Goal: Information Seeking & Learning: Learn about a topic

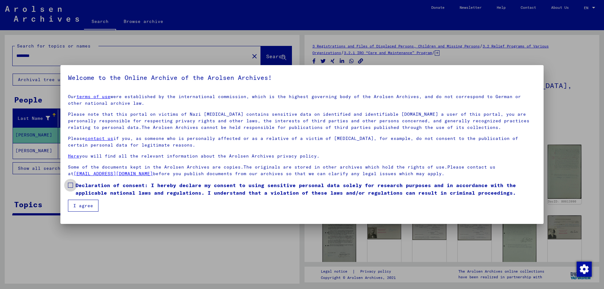
click at [70, 185] on span at bounding box center [70, 185] width 5 height 5
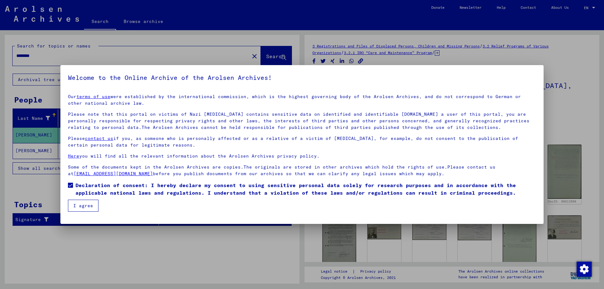
click at [87, 205] on button "I agree" at bounding box center [83, 206] width 30 height 12
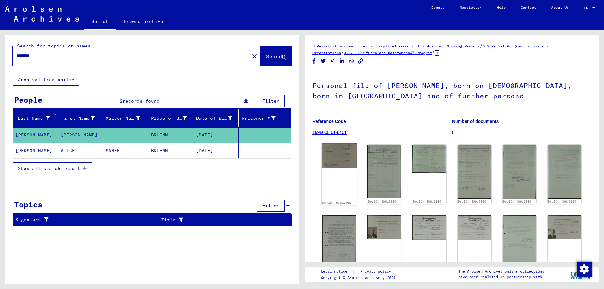
click at [340, 157] on img at bounding box center [339, 155] width 36 height 25
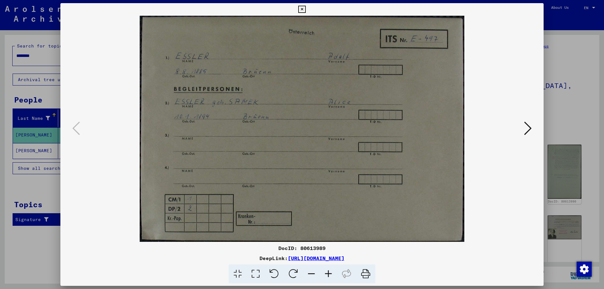
click at [528, 129] on icon at bounding box center [528, 128] width 8 height 15
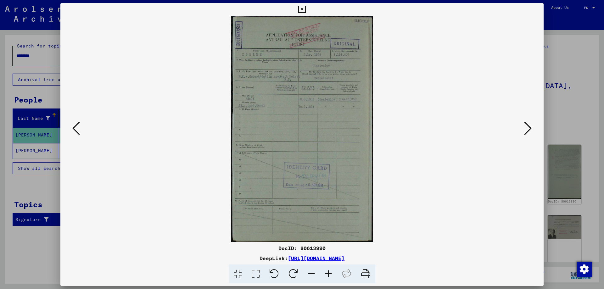
click at [332, 271] on icon at bounding box center [328, 273] width 17 height 19
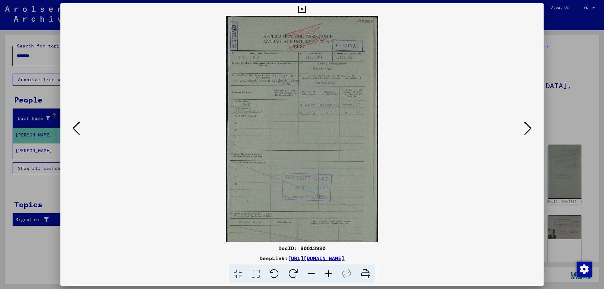
click at [332, 271] on icon at bounding box center [328, 273] width 17 height 19
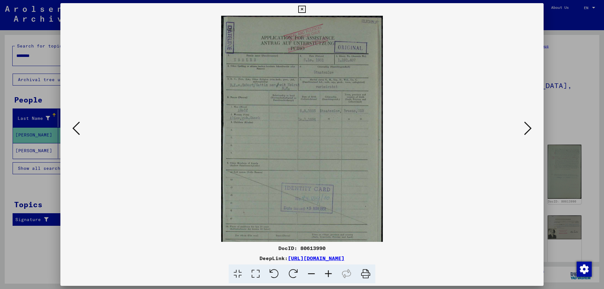
click at [332, 271] on icon at bounding box center [328, 273] width 17 height 19
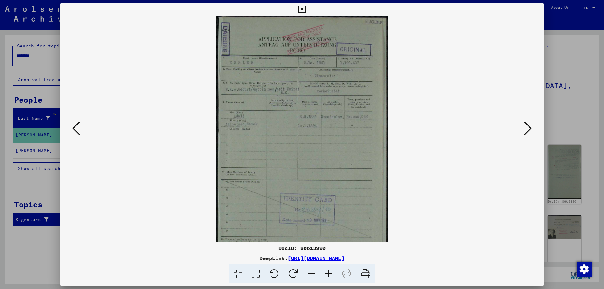
click at [327, 272] on icon at bounding box center [328, 273] width 17 height 19
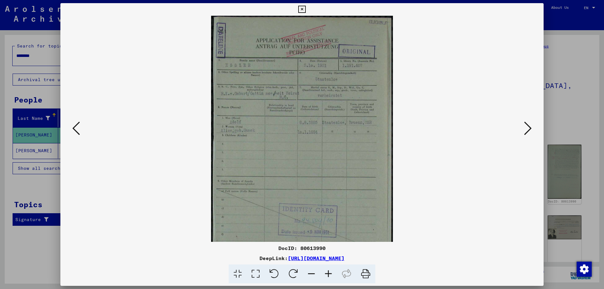
click at [327, 272] on icon at bounding box center [328, 273] width 17 height 19
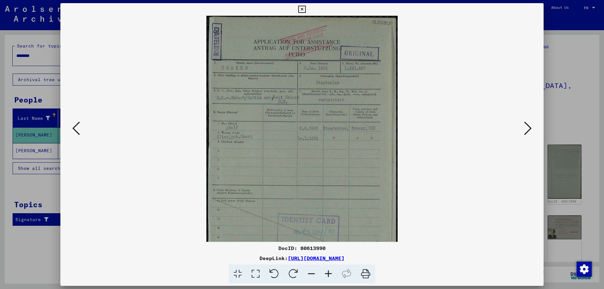
click at [327, 272] on icon at bounding box center [328, 273] width 17 height 19
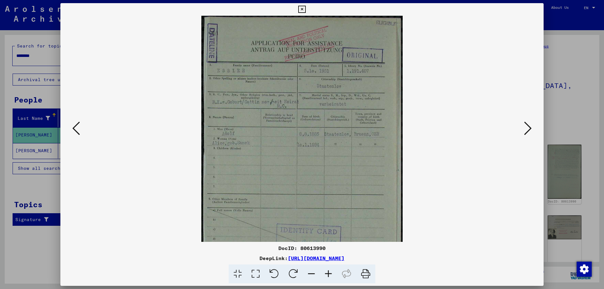
click at [327, 272] on icon at bounding box center [328, 273] width 17 height 19
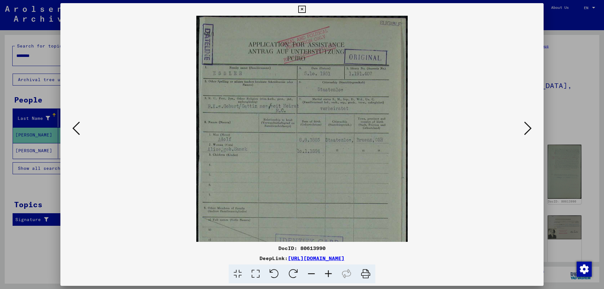
click at [327, 272] on icon at bounding box center [328, 273] width 17 height 19
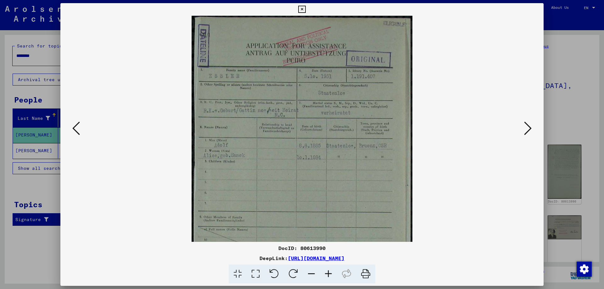
click at [327, 272] on icon at bounding box center [328, 273] width 17 height 19
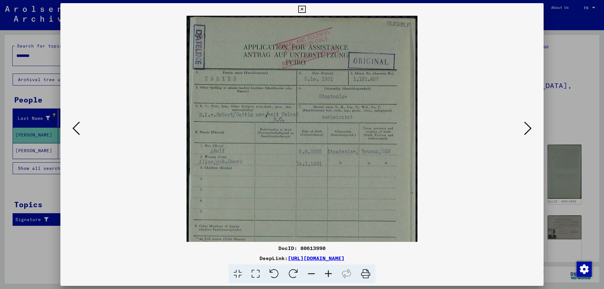
click at [327, 272] on icon at bounding box center [328, 273] width 17 height 19
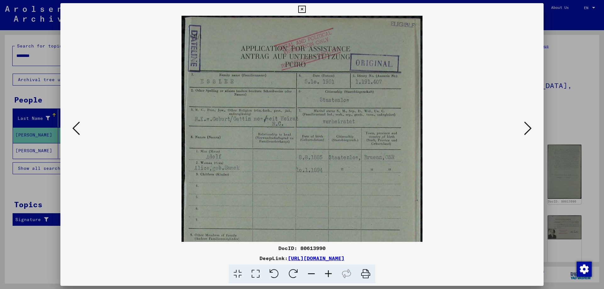
click at [528, 129] on icon at bounding box center [528, 128] width 8 height 15
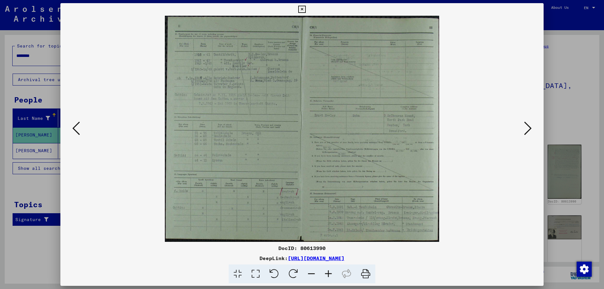
click at [329, 273] on icon at bounding box center [328, 273] width 17 height 19
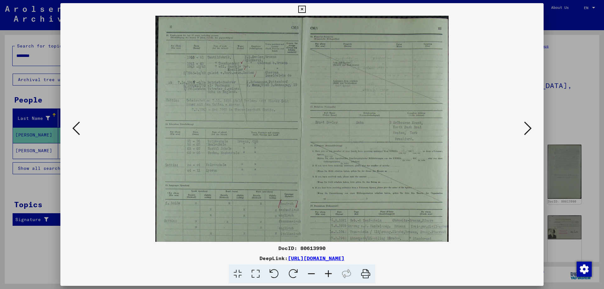
click at [329, 273] on icon at bounding box center [328, 273] width 17 height 19
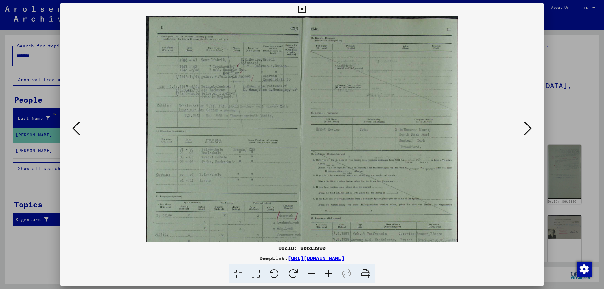
click at [329, 273] on icon at bounding box center [328, 273] width 17 height 19
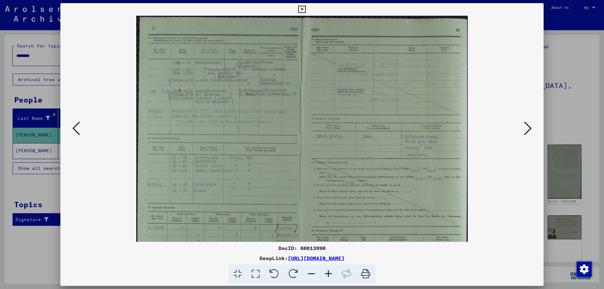
click at [329, 273] on icon at bounding box center [328, 273] width 17 height 19
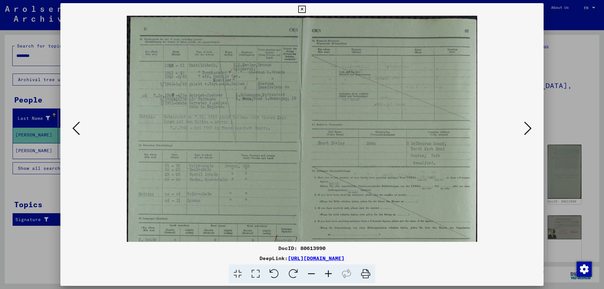
click at [328, 273] on icon at bounding box center [328, 273] width 17 height 19
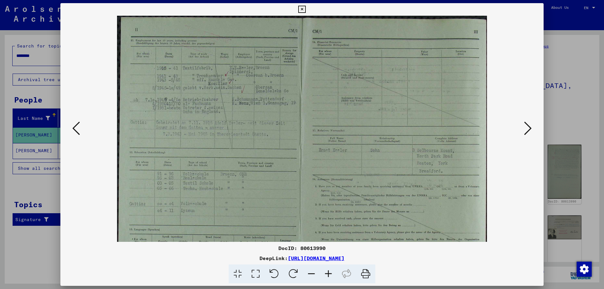
click at [526, 128] on icon at bounding box center [528, 128] width 8 height 15
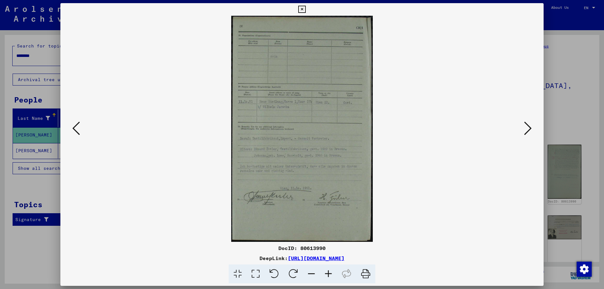
click at [525, 126] on icon at bounding box center [528, 128] width 8 height 15
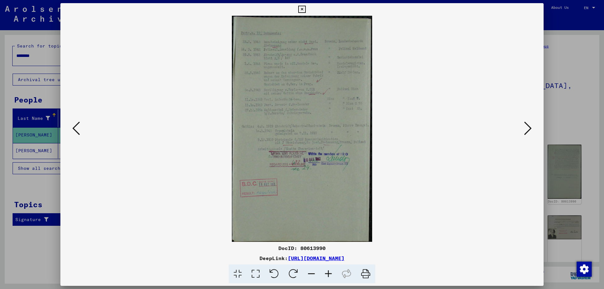
click at [327, 269] on icon at bounding box center [328, 273] width 17 height 19
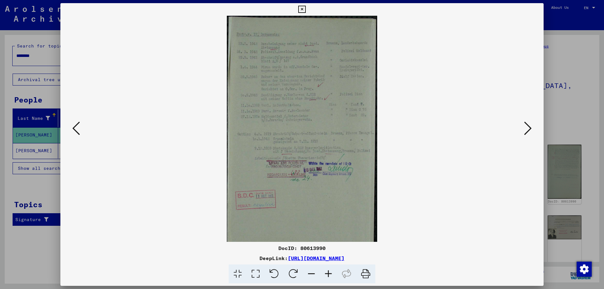
click at [327, 270] on icon at bounding box center [328, 273] width 17 height 19
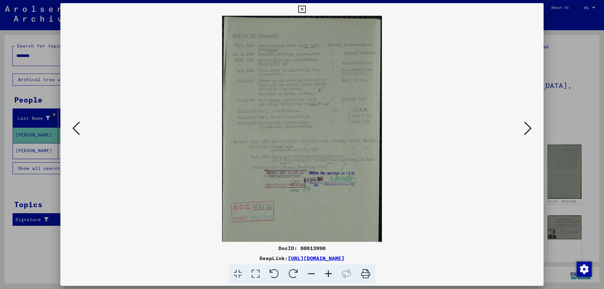
click at [327, 270] on icon at bounding box center [328, 273] width 17 height 19
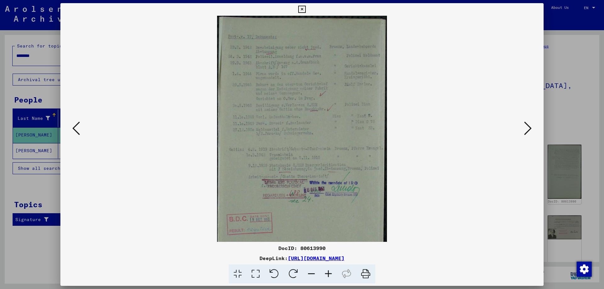
click at [327, 270] on icon at bounding box center [328, 273] width 17 height 19
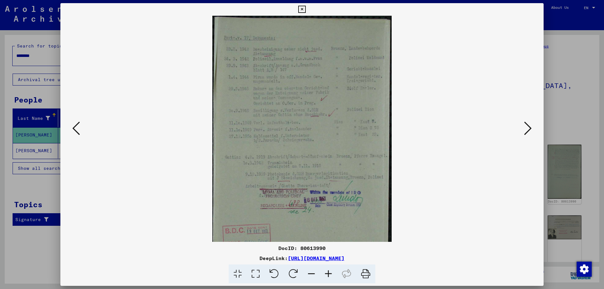
click at [528, 128] on icon at bounding box center [528, 128] width 8 height 15
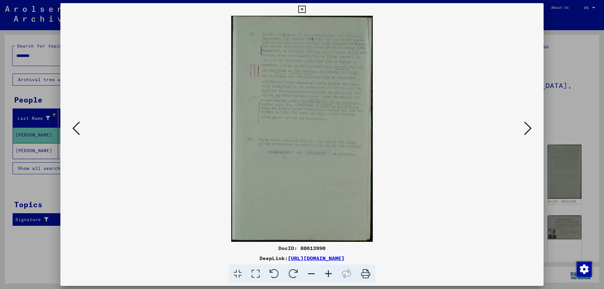
click at [324, 272] on icon at bounding box center [328, 273] width 17 height 19
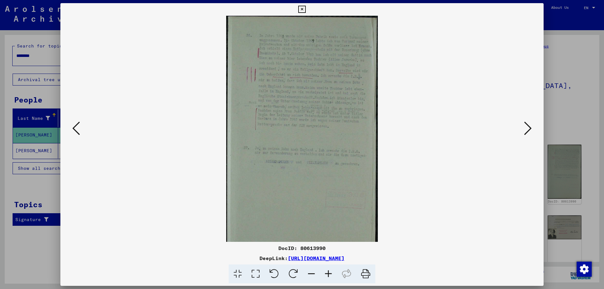
click at [324, 272] on icon at bounding box center [328, 273] width 17 height 19
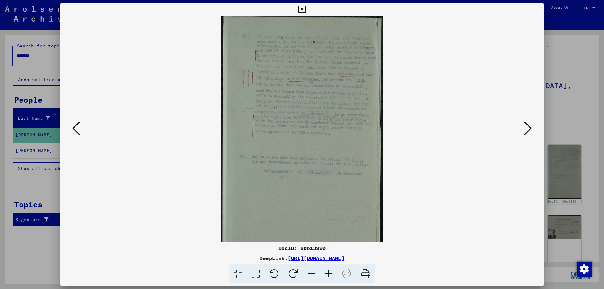
click at [324, 272] on icon at bounding box center [328, 273] width 17 height 19
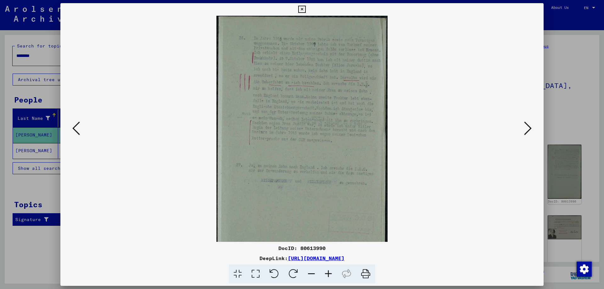
click at [324, 273] on icon at bounding box center [328, 273] width 17 height 19
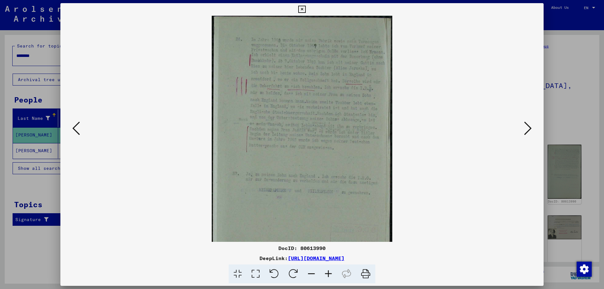
click at [324, 273] on icon at bounding box center [328, 273] width 17 height 19
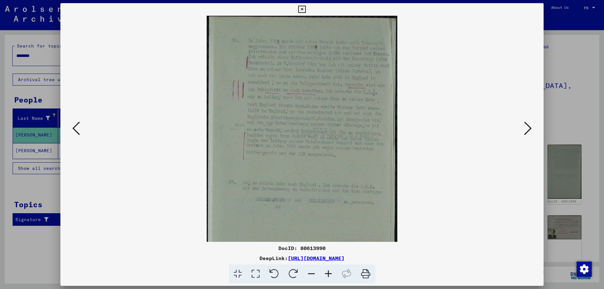
click at [324, 273] on icon at bounding box center [328, 273] width 17 height 19
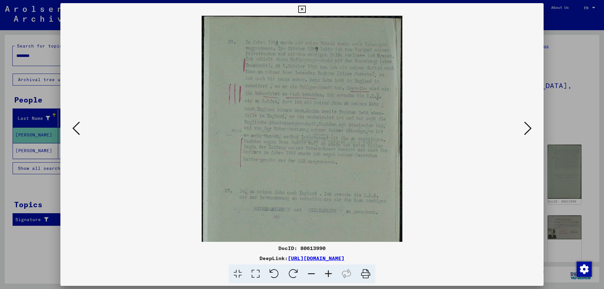
click at [324, 273] on icon at bounding box center [328, 273] width 17 height 19
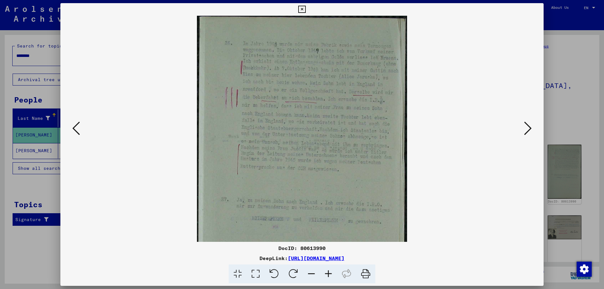
click at [524, 129] on icon at bounding box center [528, 128] width 8 height 15
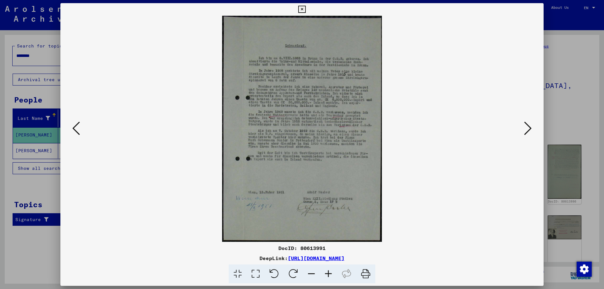
click at [325, 271] on icon at bounding box center [328, 273] width 17 height 19
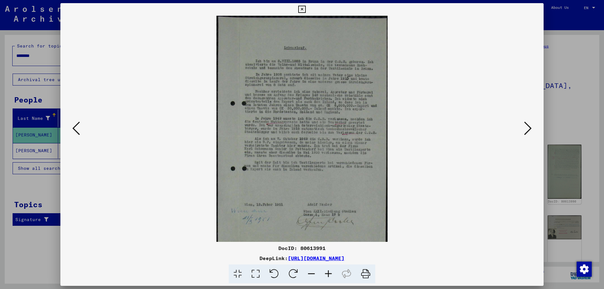
click at [325, 271] on icon at bounding box center [328, 273] width 17 height 19
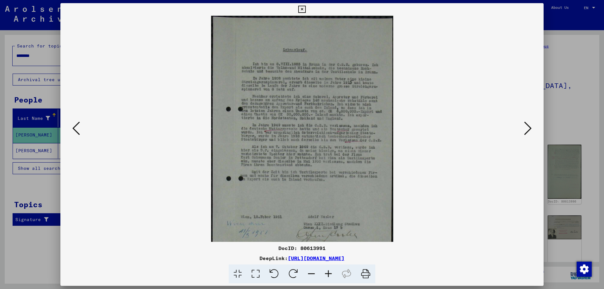
click at [325, 271] on icon at bounding box center [328, 273] width 17 height 19
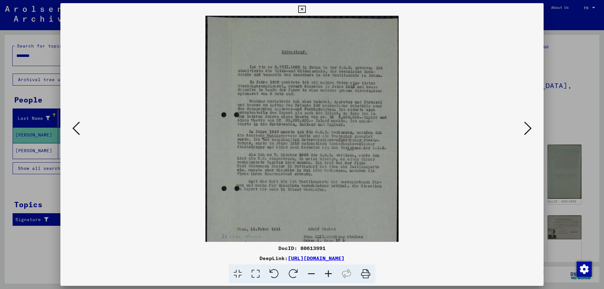
click at [325, 271] on icon at bounding box center [328, 273] width 17 height 19
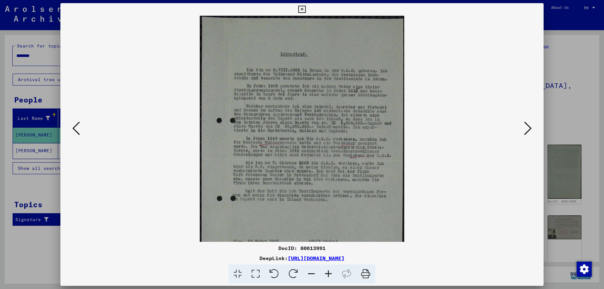
click at [325, 271] on icon at bounding box center [328, 273] width 17 height 19
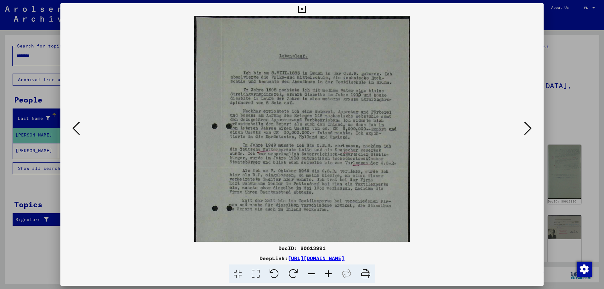
click at [527, 129] on icon at bounding box center [528, 128] width 8 height 15
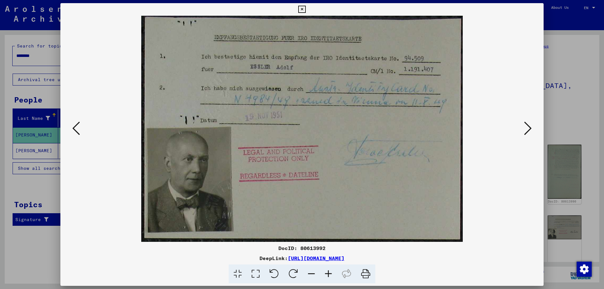
click at [527, 129] on icon at bounding box center [528, 128] width 8 height 15
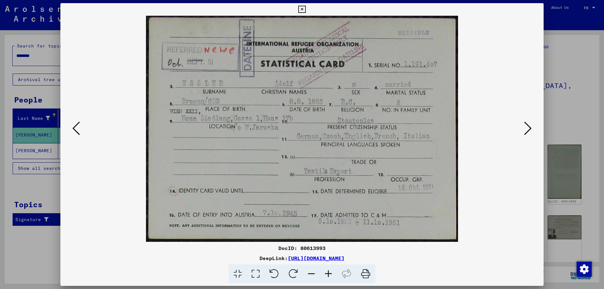
click at [524, 128] on icon at bounding box center [528, 128] width 8 height 15
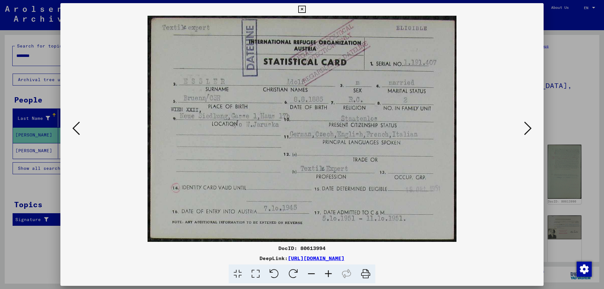
click at [524, 129] on icon at bounding box center [528, 128] width 8 height 15
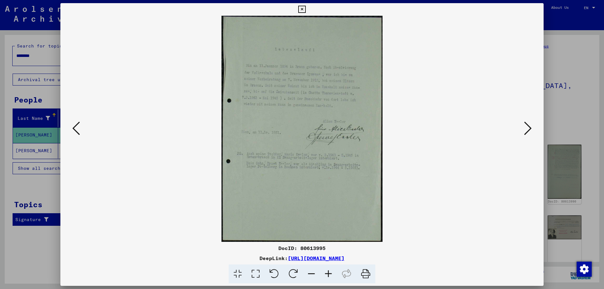
click at [524, 129] on icon at bounding box center [528, 128] width 8 height 15
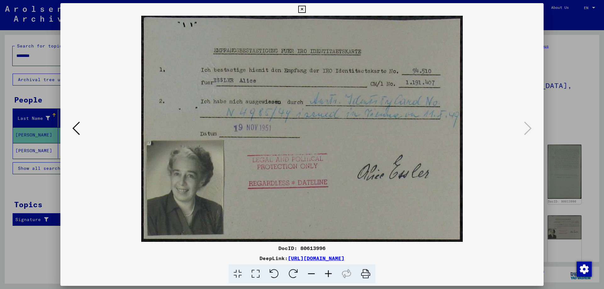
click at [75, 126] on icon at bounding box center [76, 128] width 8 height 15
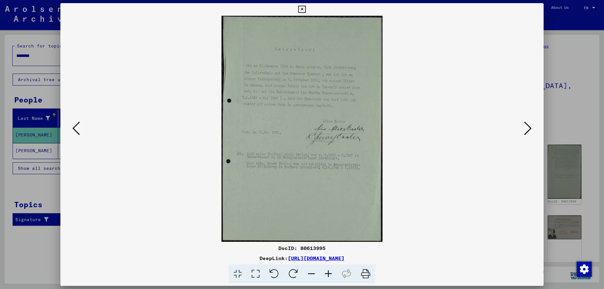
click at [75, 126] on icon at bounding box center [76, 128] width 8 height 15
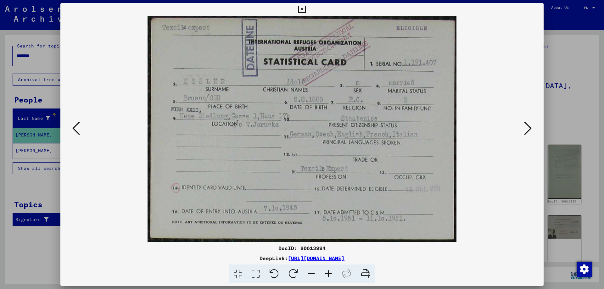
click at [75, 126] on icon at bounding box center [76, 128] width 8 height 15
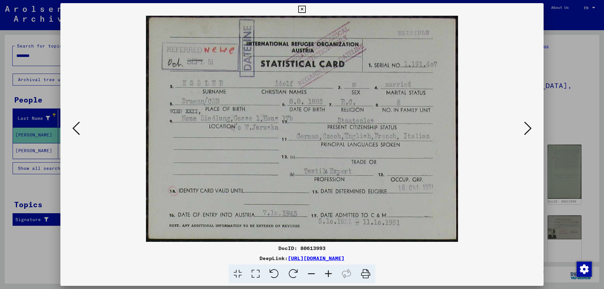
click at [75, 126] on icon at bounding box center [76, 128] width 8 height 15
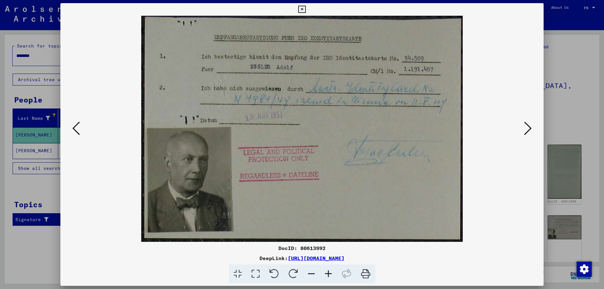
click at [75, 126] on icon at bounding box center [76, 128] width 8 height 15
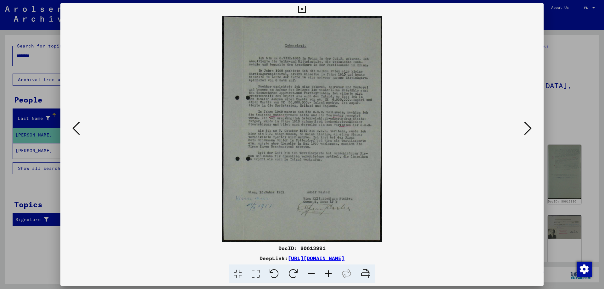
click at [79, 132] on icon at bounding box center [76, 128] width 8 height 15
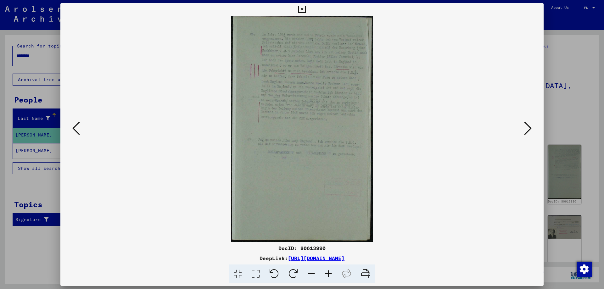
click at [79, 132] on icon at bounding box center [76, 128] width 8 height 15
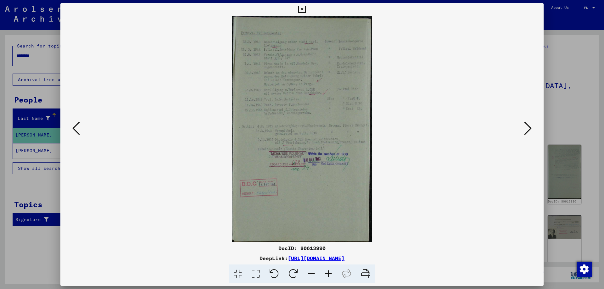
click at [327, 271] on icon at bounding box center [328, 273] width 17 height 19
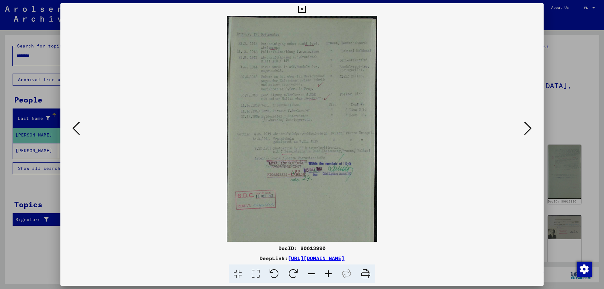
click at [327, 271] on icon at bounding box center [328, 273] width 17 height 19
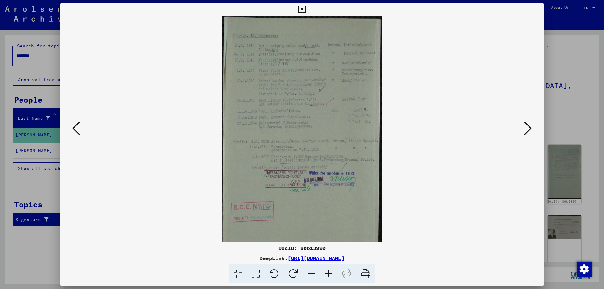
click at [327, 271] on icon at bounding box center [328, 273] width 17 height 19
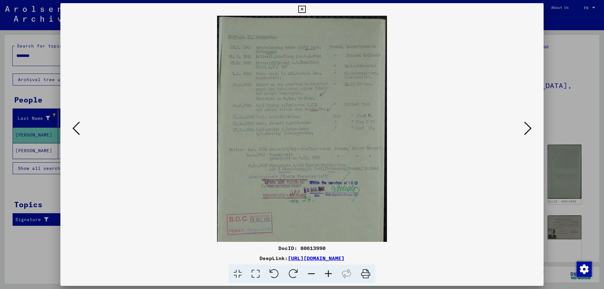
click at [327, 271] on icon at bounding box center [328, 273] width 17 height 19
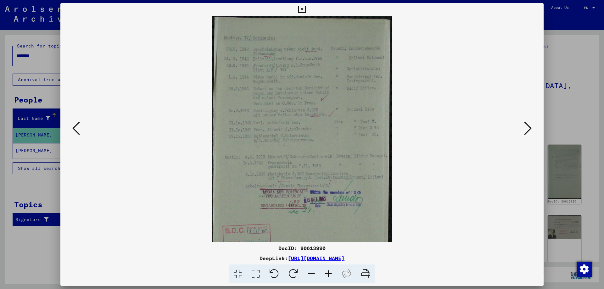
click at [327, 271] on icon at bounding box center [328, 273] width 17 height 19
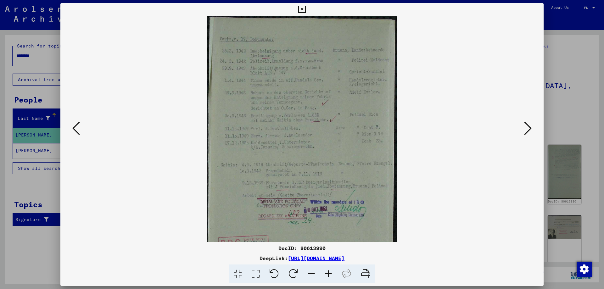
click at [327, 271] on icon at bounding box center [328, 273] width 17 height 19
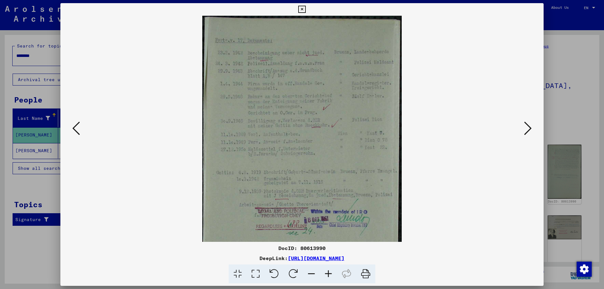
click at [326, 272] on icon at bounding box center [328, 273] width 17 height 19
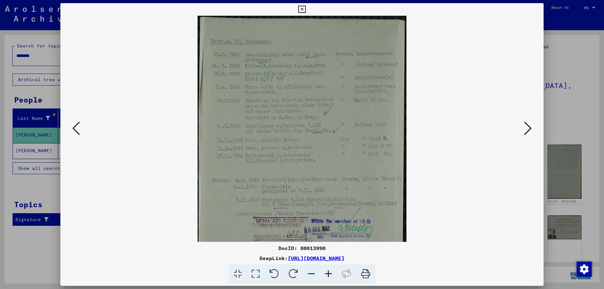
click at [326, 272] on icon at bounding box center [328, 273] width 17 height 19
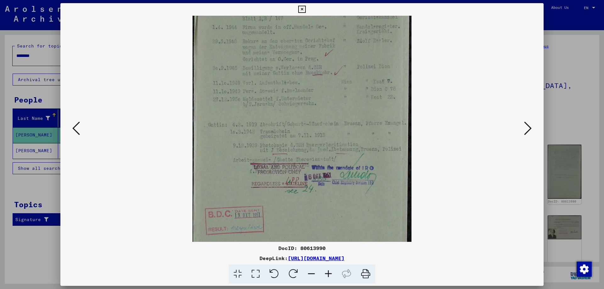
scroll to position [64, 0]
drag, startPoint x: 335, startPoint y: 176, endPoint x: 344, endPoint y: 112, distance: 64.7
click at [344, 112] on img at bounding box center [301, 128] width 218 height 352
click at [74, 129] on icon at bounding box center [76, 128] width 8 height 15
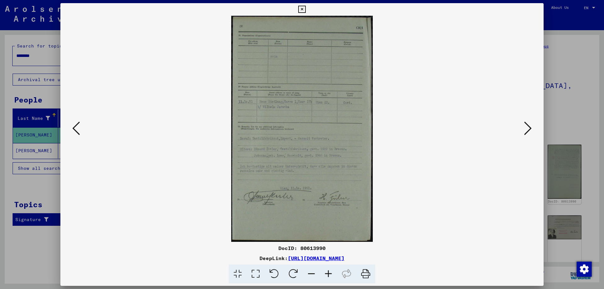
click at [74, 129] on icon at bounding box center [76, 128] width 8 height 15
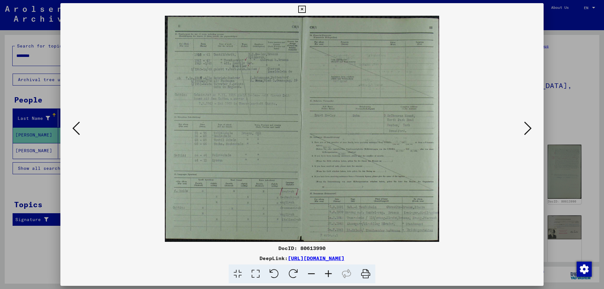
click at [330, 271] on icon at bounding box center [328, 273] width 17 height 19
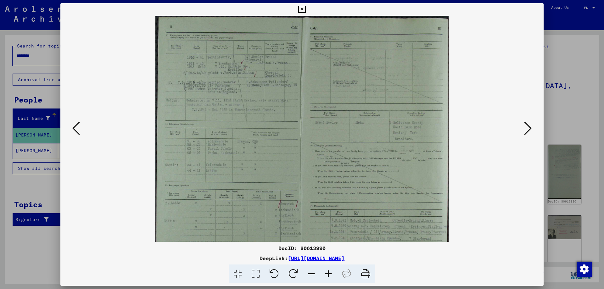
click at [330, 271] on icon at bounding box center [328, 273] width 17 height 19
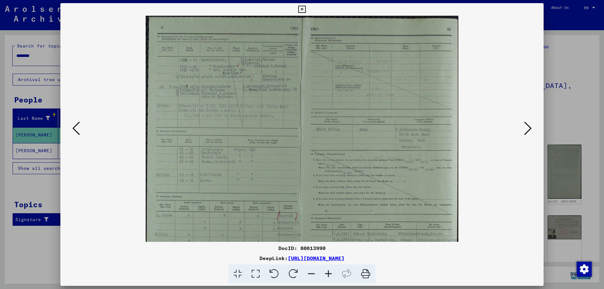
click at [330, 271] on icon at bounding box center [328, 273] width 17 height 19
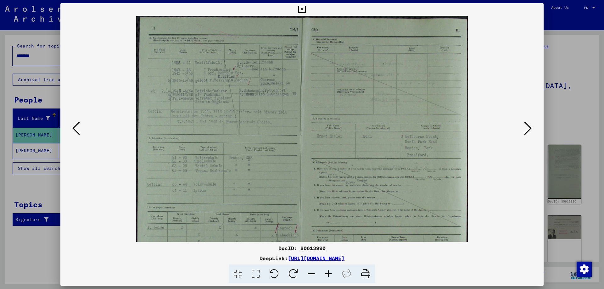
click at [330, 271] on icon at bounding box center [328, 273] width 17 height 19
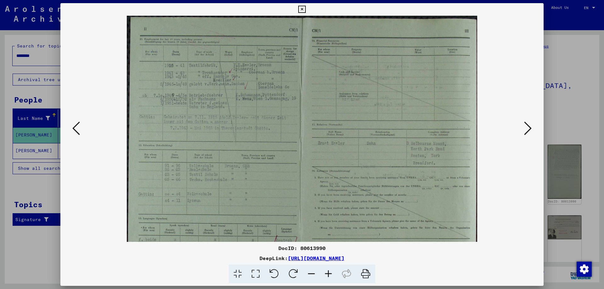
click at [330, 271] on icon at bounding box center [328, 273] width 17 height 19
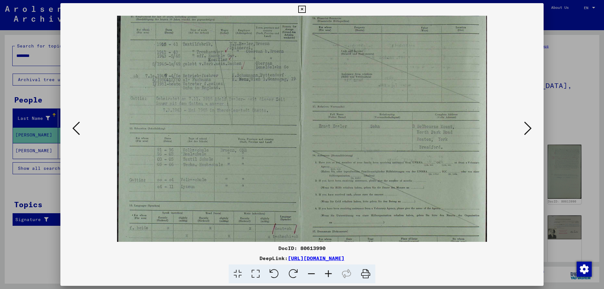
scroll to position [24, 0]
drag, startPoint x: 254, startPoint y: 189, endPoint x: 283, endPoint y: 164, distance: 38.0
click at [283, 164] on img at bounding box center [301, 144] width 369 height 305
click at [79, 130] on icon at bounding box center [76, 128] width 8 height 15
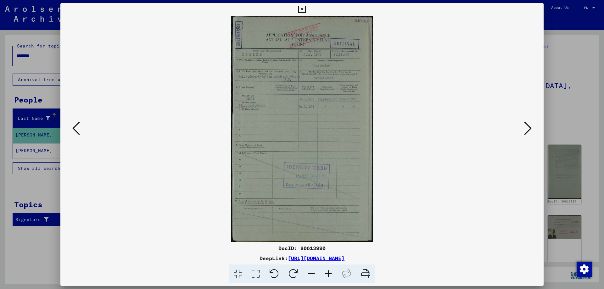
click at [79, 130] on icon at bounding box center [76, 128] width 8 height 15
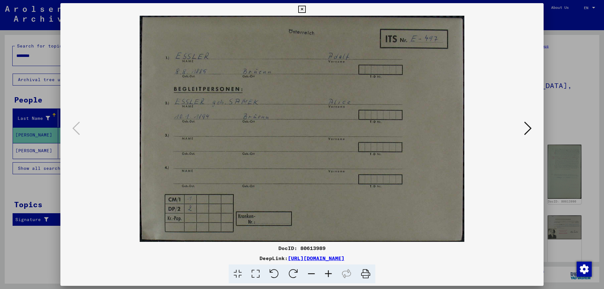
click at [522, 130] on button at bounding box center [527, 129] width 11 height 18
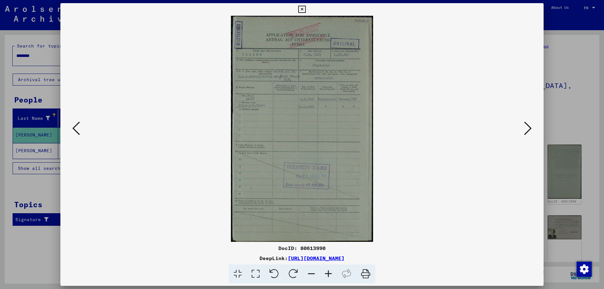
click at [522, 130] on button at bounding box center [527, 129] width 11 height 18
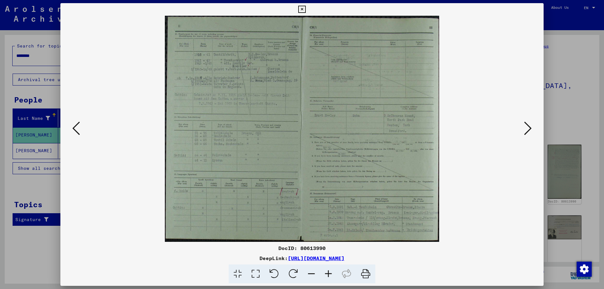
click at [530, 130] on icon at bounding box center [528, 128] width 8 height 15
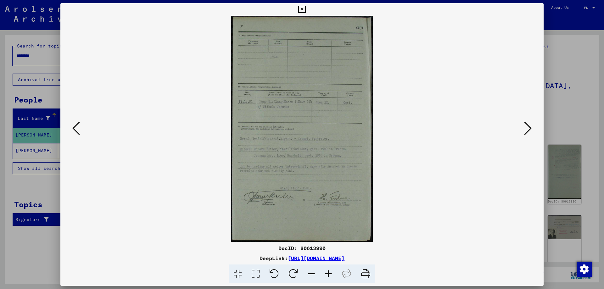
click at [530, 130] on icon at bounding box center [528, 128] width 8 height 15
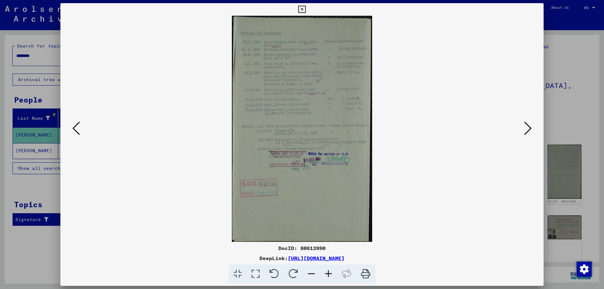
click at [530, 130] on icon at bounding box center [528, 128] width 8 height 15
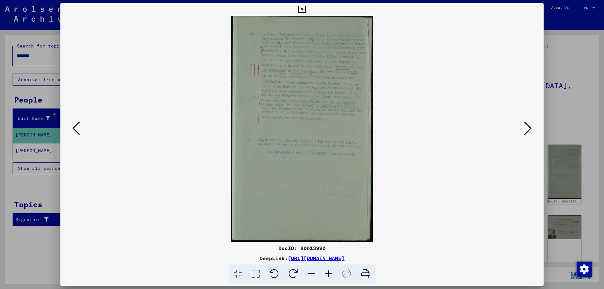
click at [330, 269] on icon at bounding box center [328, 273] width 17 height 19
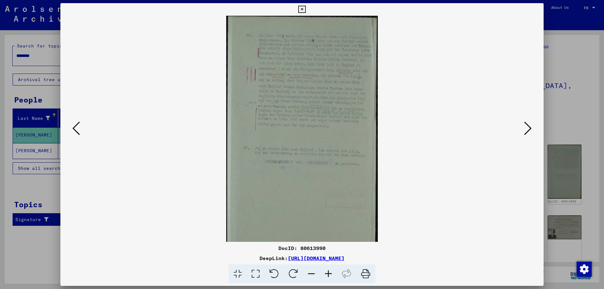
click at [330, 269] on icon at bounding box center [328, 273] width 17 height 19
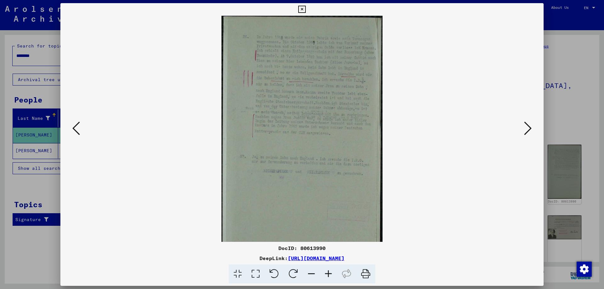
click at [330, 269] on icon at bounding box center [328, 273] width 17 height 19
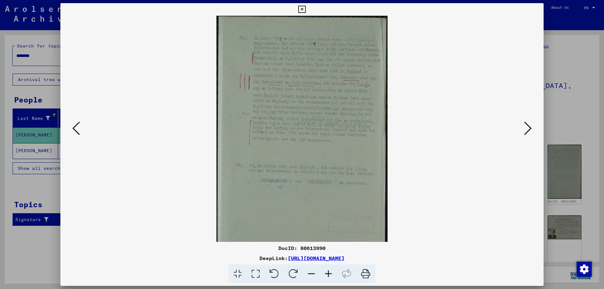
click at [330, 269] on icon at bounding box center [328, 273] width 17 height 19
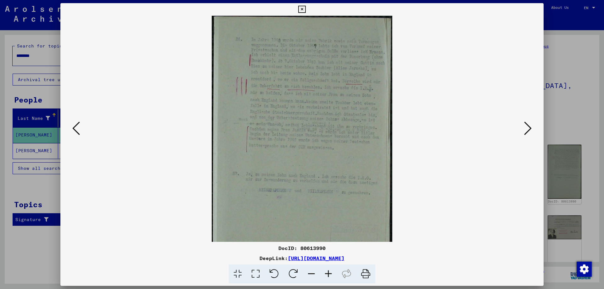
click at [330, 269] on icon at bounding box center [328, 273] width 17 height 19
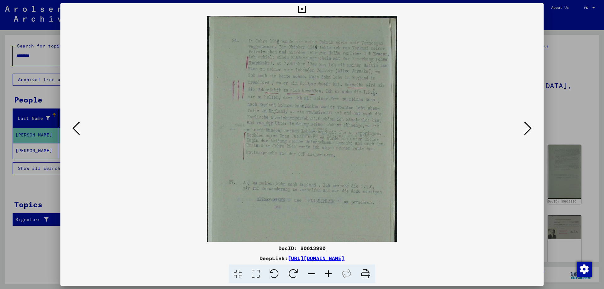
click at [527, 129] on icon at bounding box center [528, 128] width 8 height 15
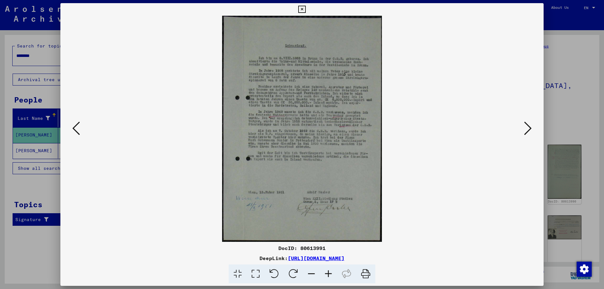
click at [326, 272] on icon at bounding box center [328, 273] width 17 height 19
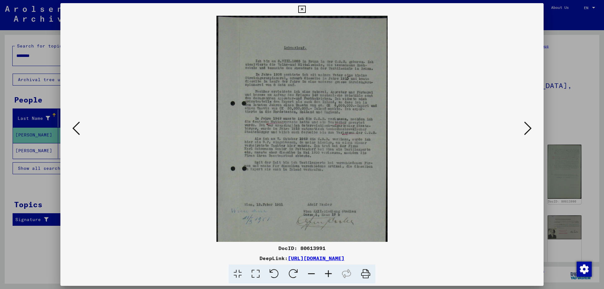
click at [326, 272] on icon at bounding box center [328, 273] width 17 height 19
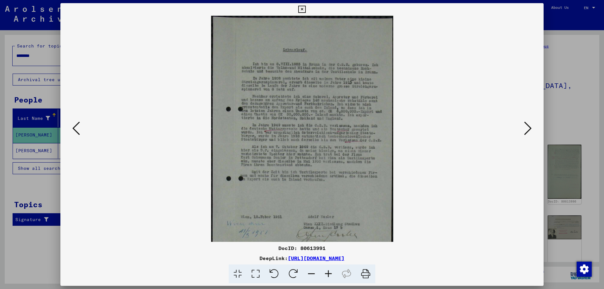
click at [326, 272] on icon at bounding box center [328, 273] width 17 height 19
